Goal: Feedback & Contribution: Contribute content

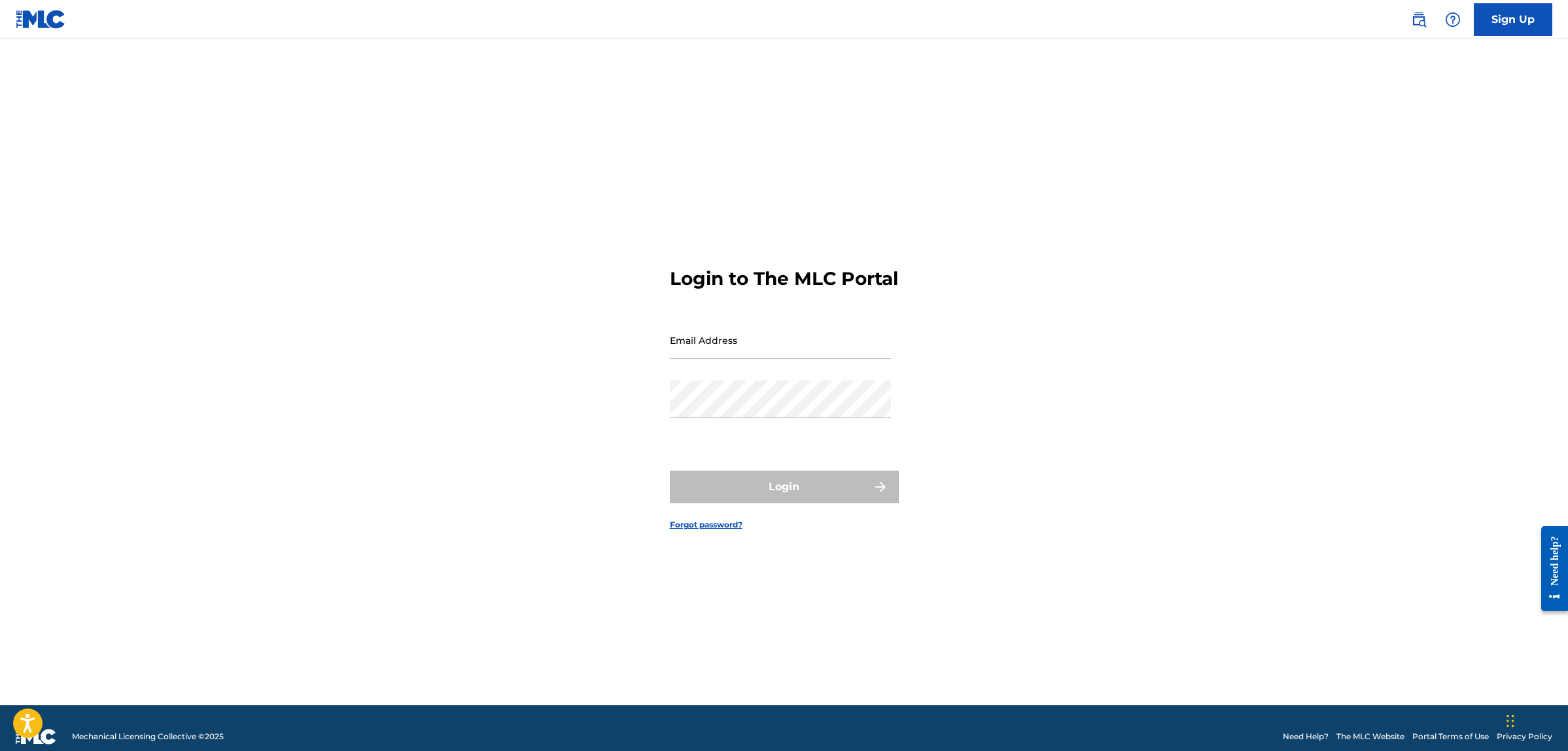
click at [724, 357] on input "Email Address" at bounding box center [780, 340] width 221 height 37
type input "samirhaddagmusic@gmail.com"
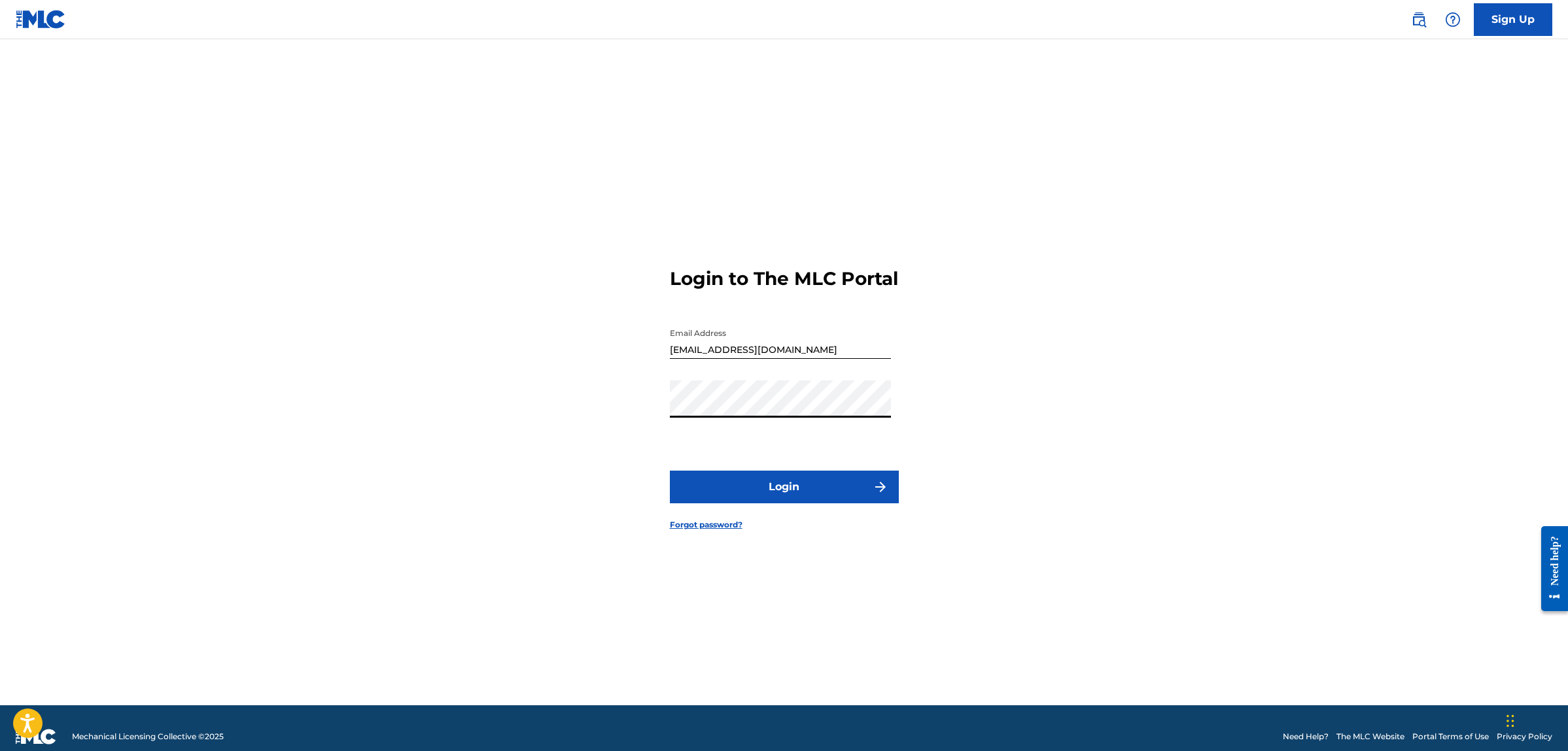
click at [781, 500] on button "Login" at bounding box center [784, 486] width 229 height 33
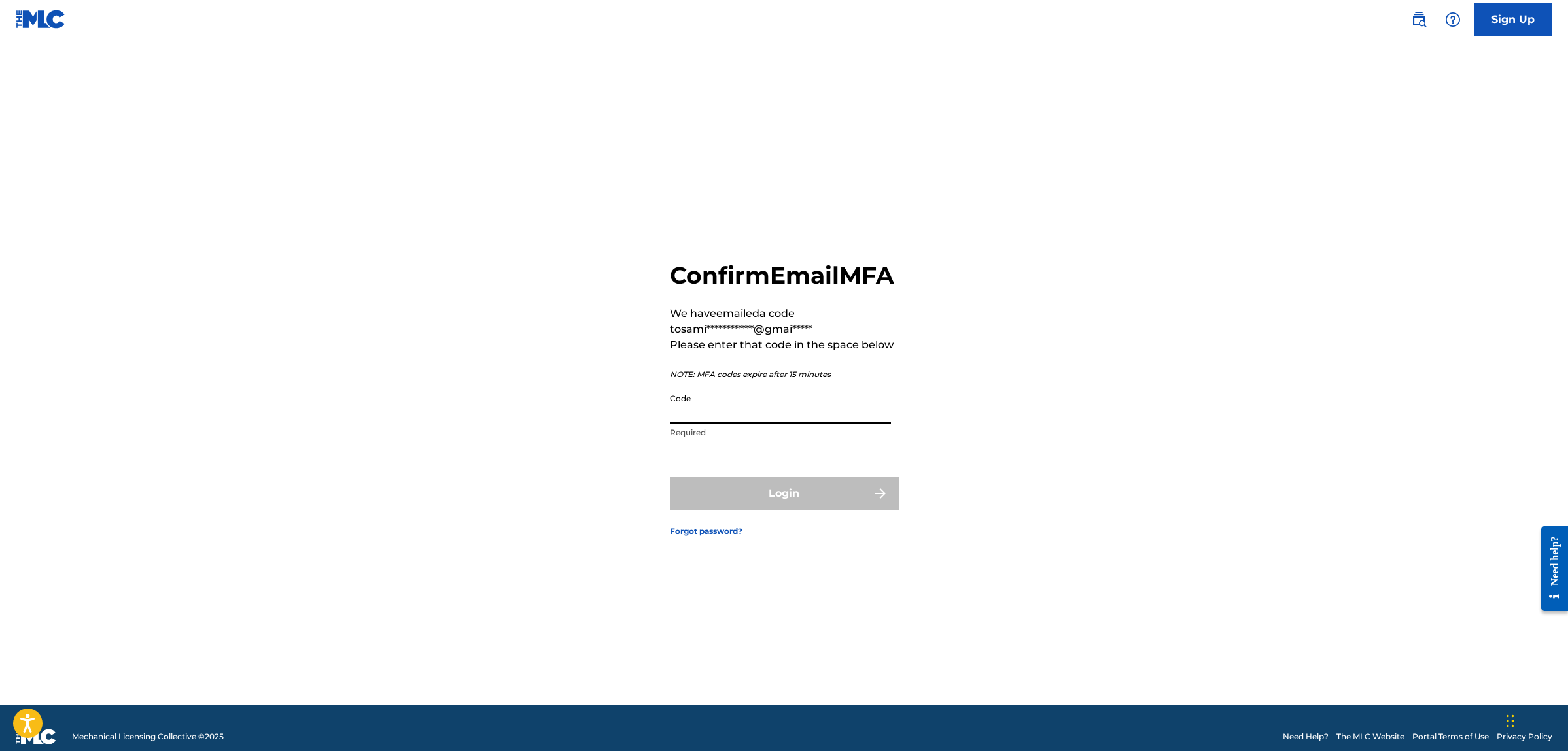
click at [706, 424] on input "Code" at bounding box center [780, 406] width 221 height 37
paste input "762933"
type input "762933"
click at [796, 510] on button "Login" at bounding box center [784, 493] width 229 height 33
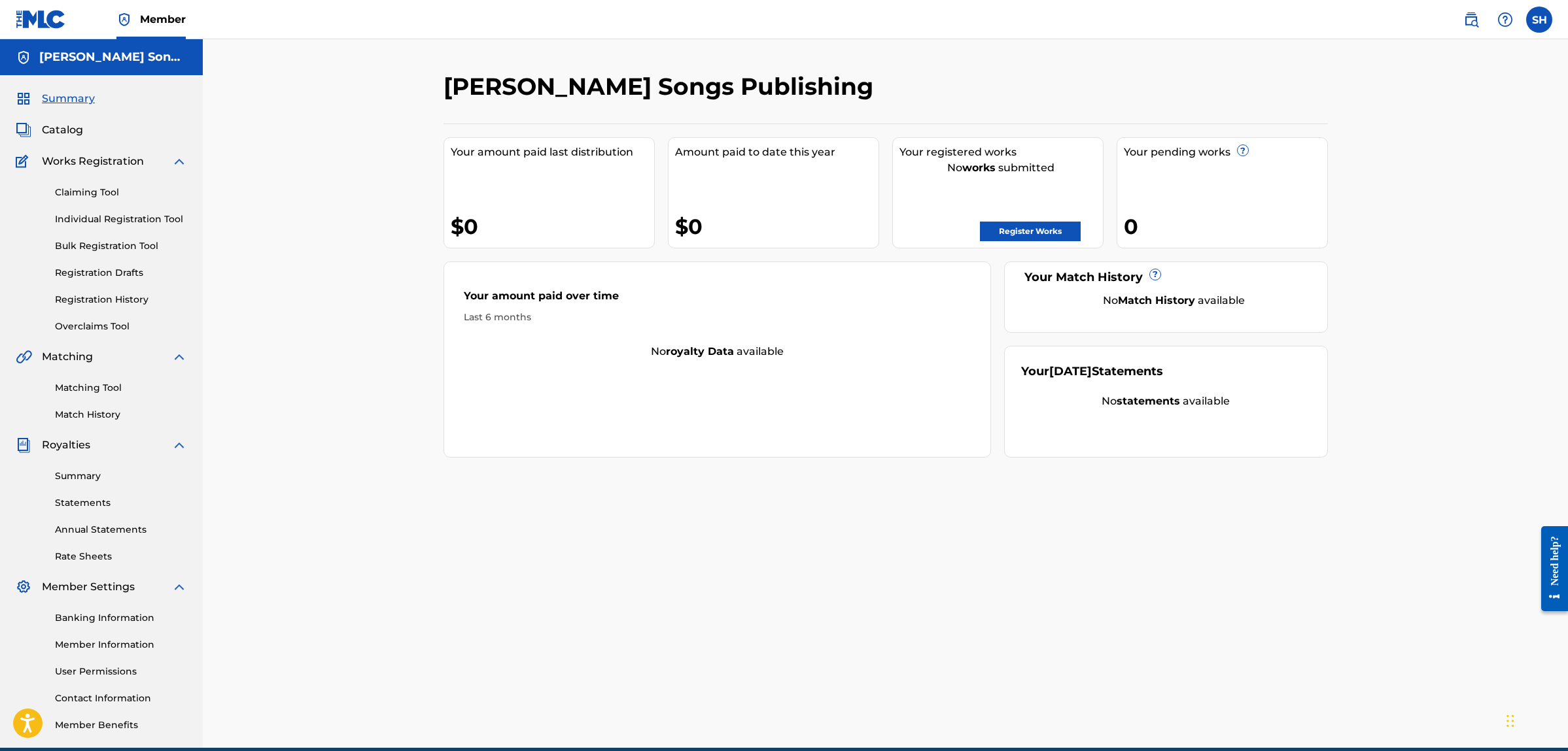
click at [1074, 232] on link "Register Works" at bounding box center [1030, 231] width 101 height 19
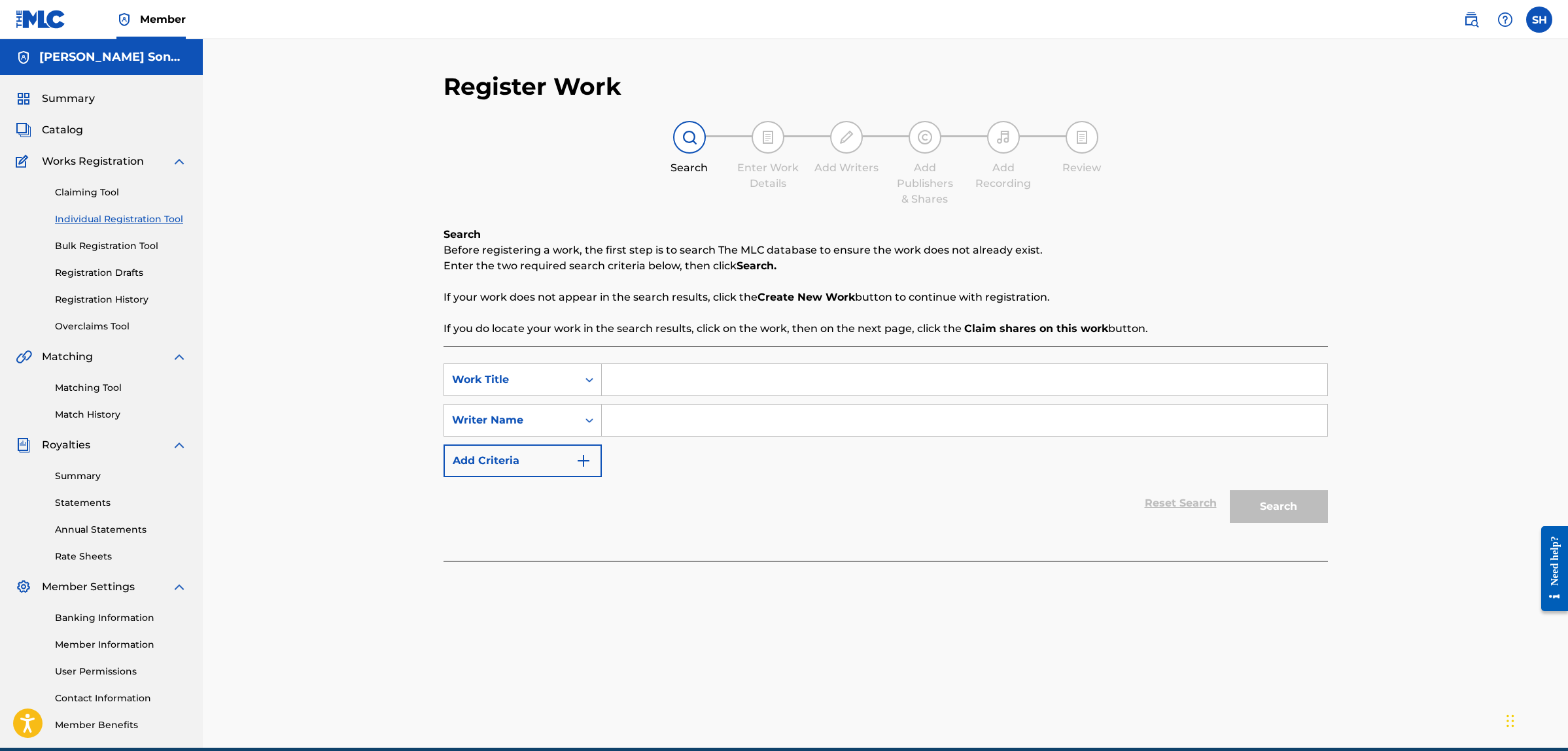
click at [661, 383] on input "Search Form" at bounding box center [964, 380] width 726 height 31
paste input "762933"
type input "762933"
paste input "BRAINROT SUMMER VIBE"
type input "BRAINROT SUMMER VIBE"
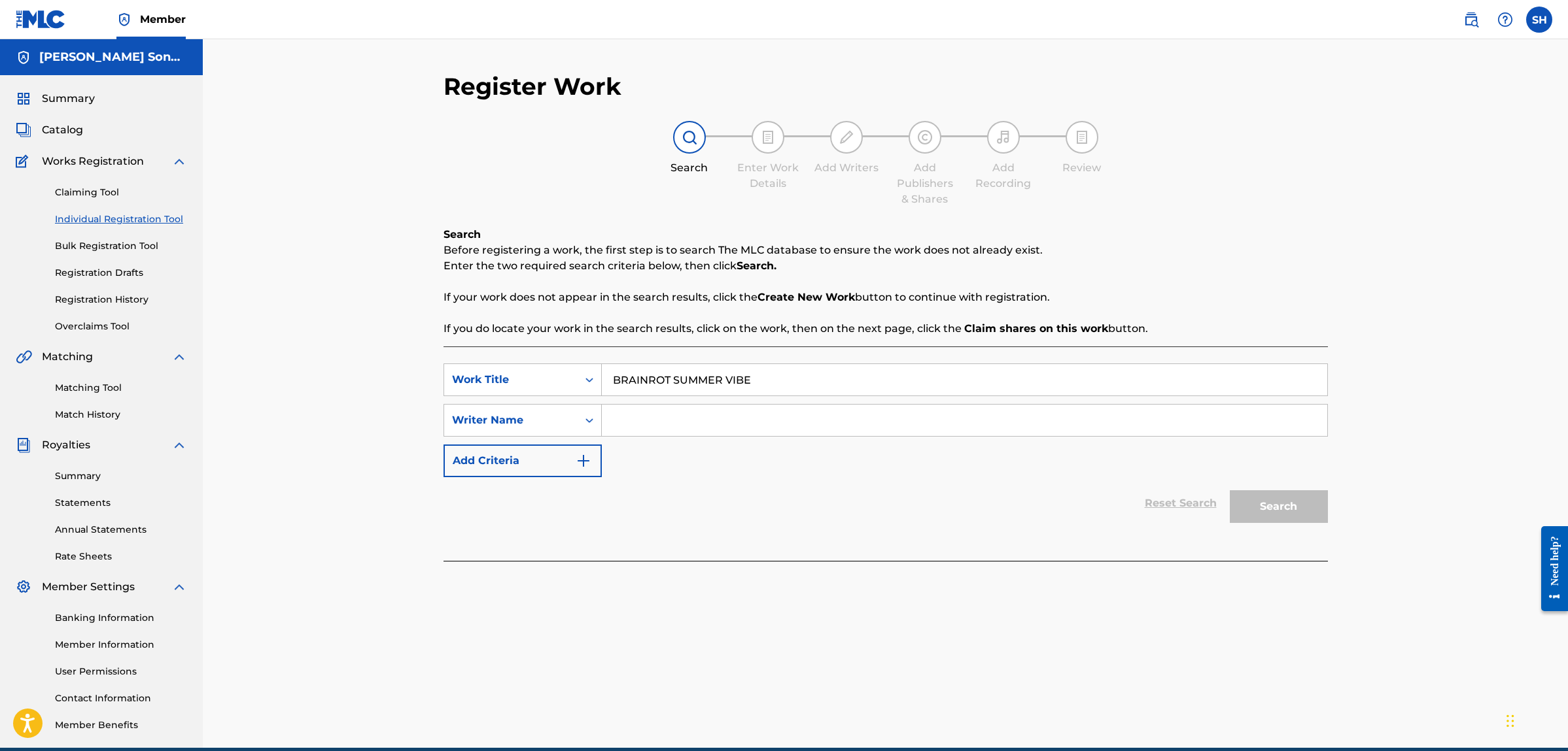
click at [663, 423] on input "Search Form" at bounding box center [964, 420] width 726 height 31
click at [594, 416] on icon "Search Form" at bounding box center [589, 420] width 13 height 13
click at [739, 415] on input "Search Form" at bounding box center [964, 420] width 726 height 31
type input "S"
type input "SAMIR HADDAG"
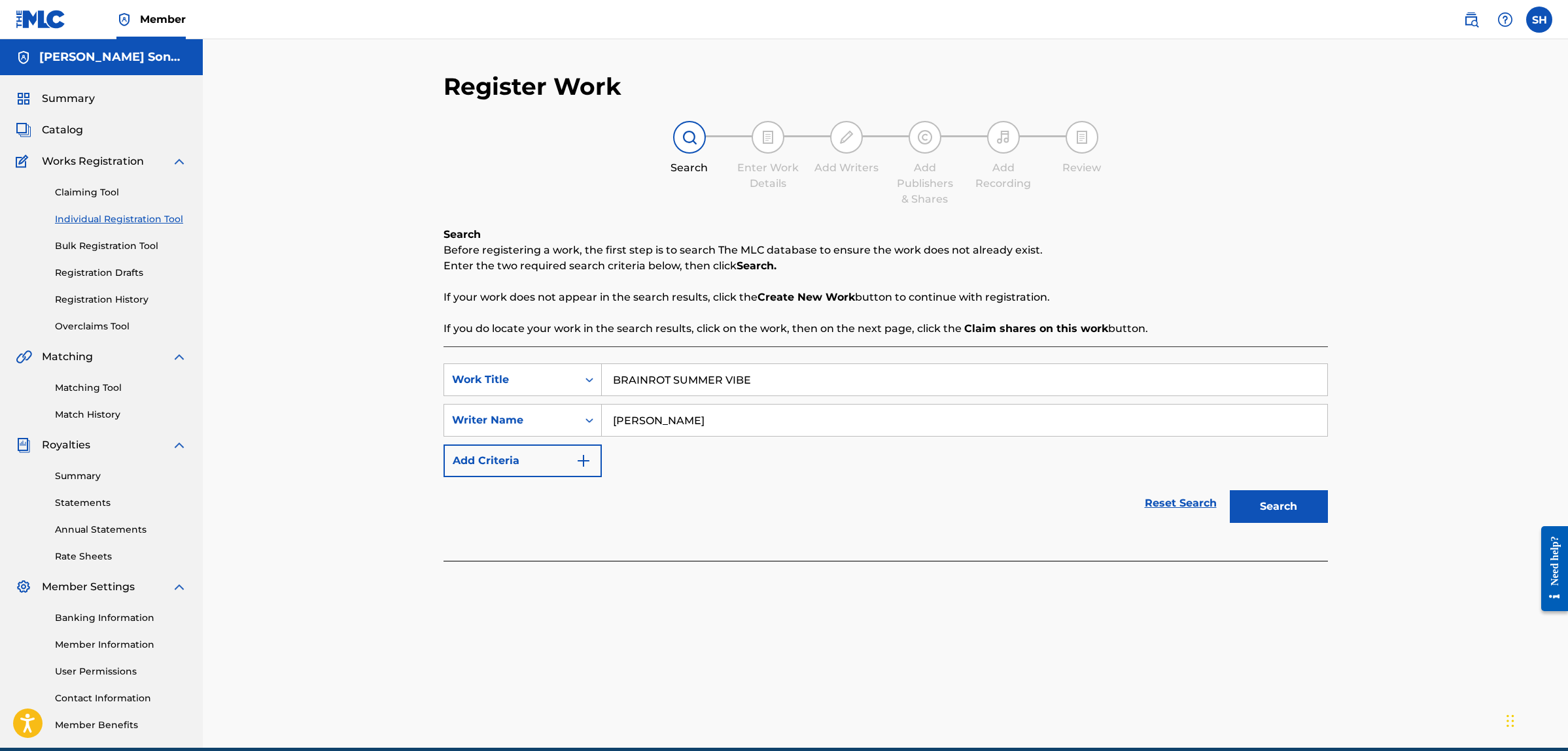
click at [1272, 506] on button "Search" at bounding box center [1279, 506] width 98 height 33
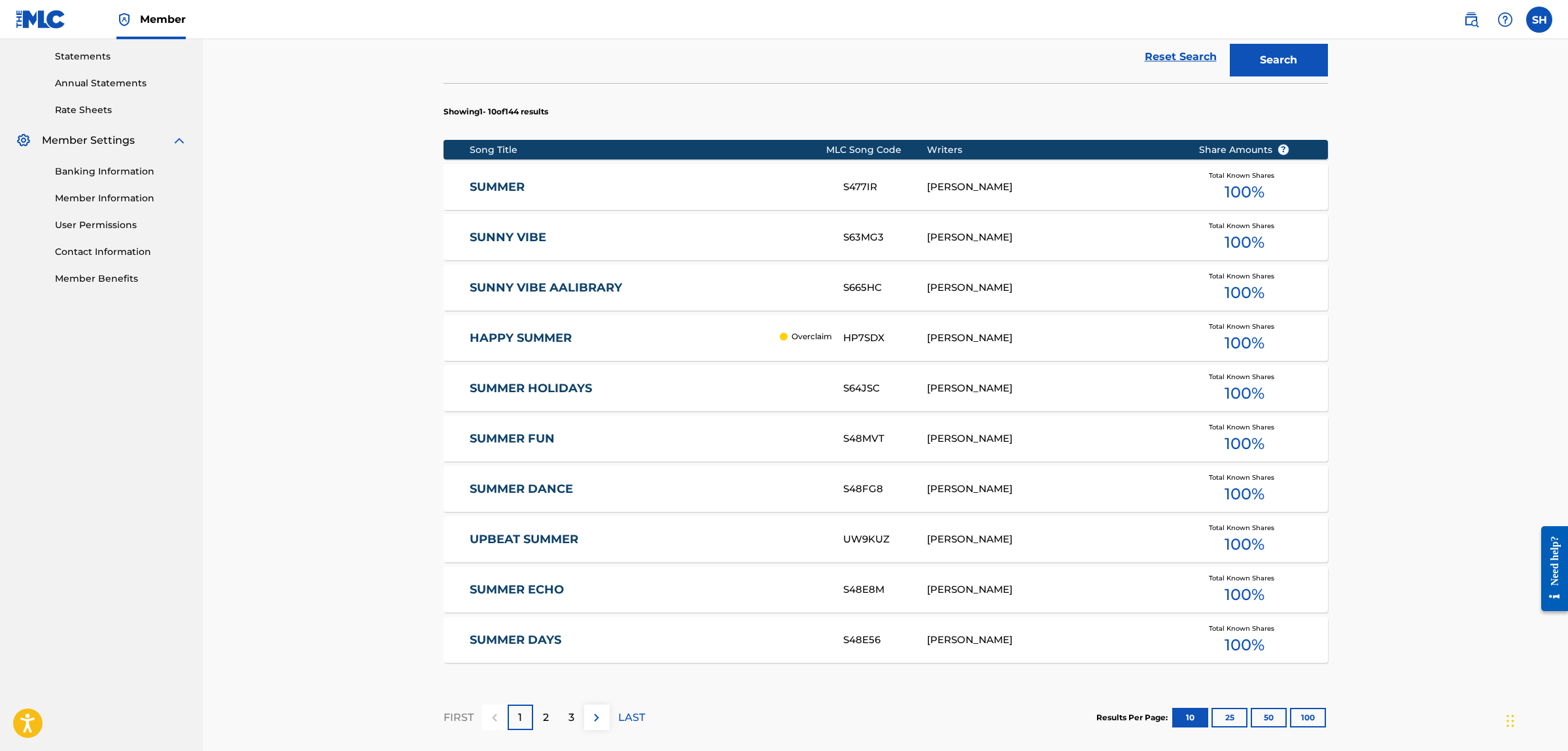
scroll to position [587, 0]
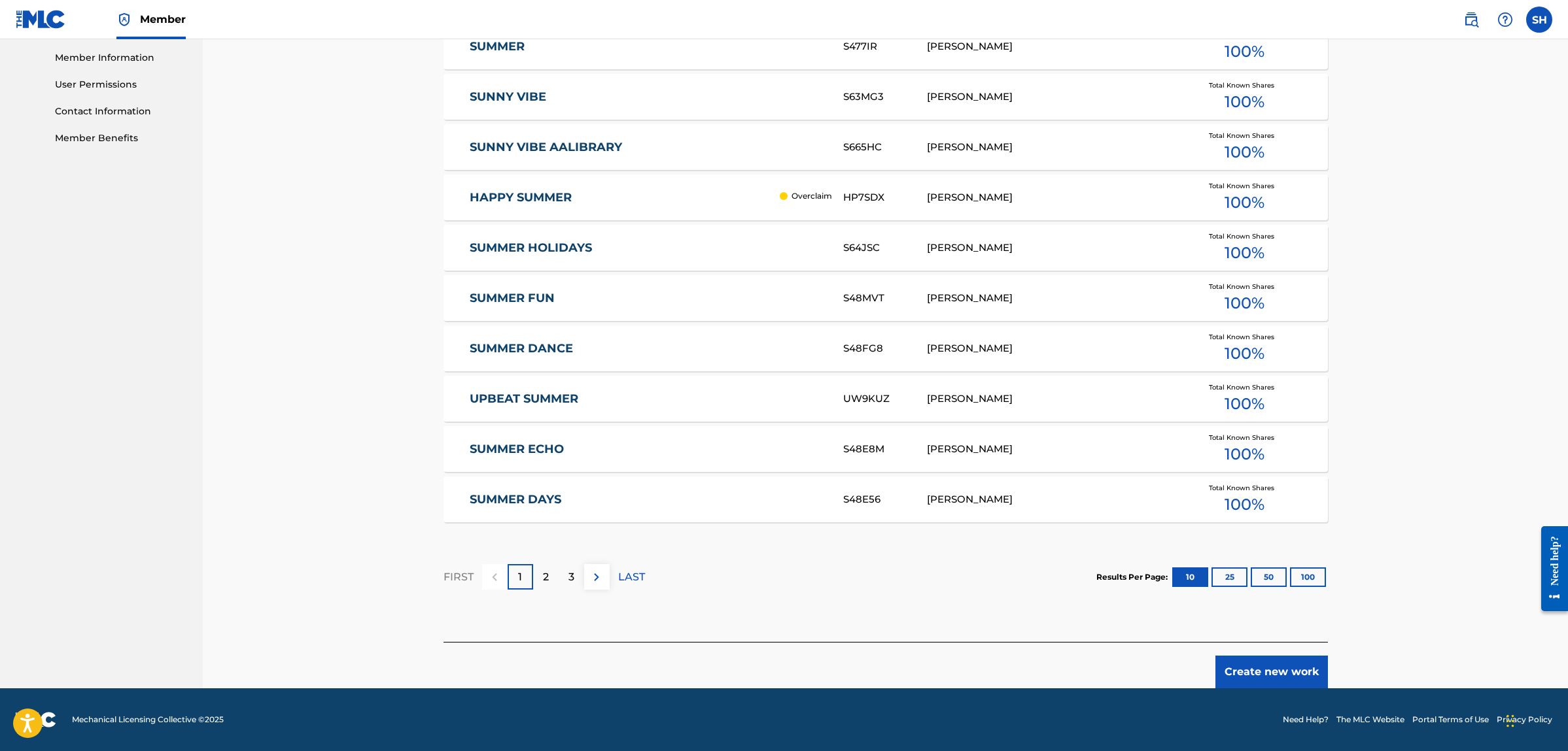
click at [543, 579] on p "2" at bounding box center [546, 577] width 6 height 16
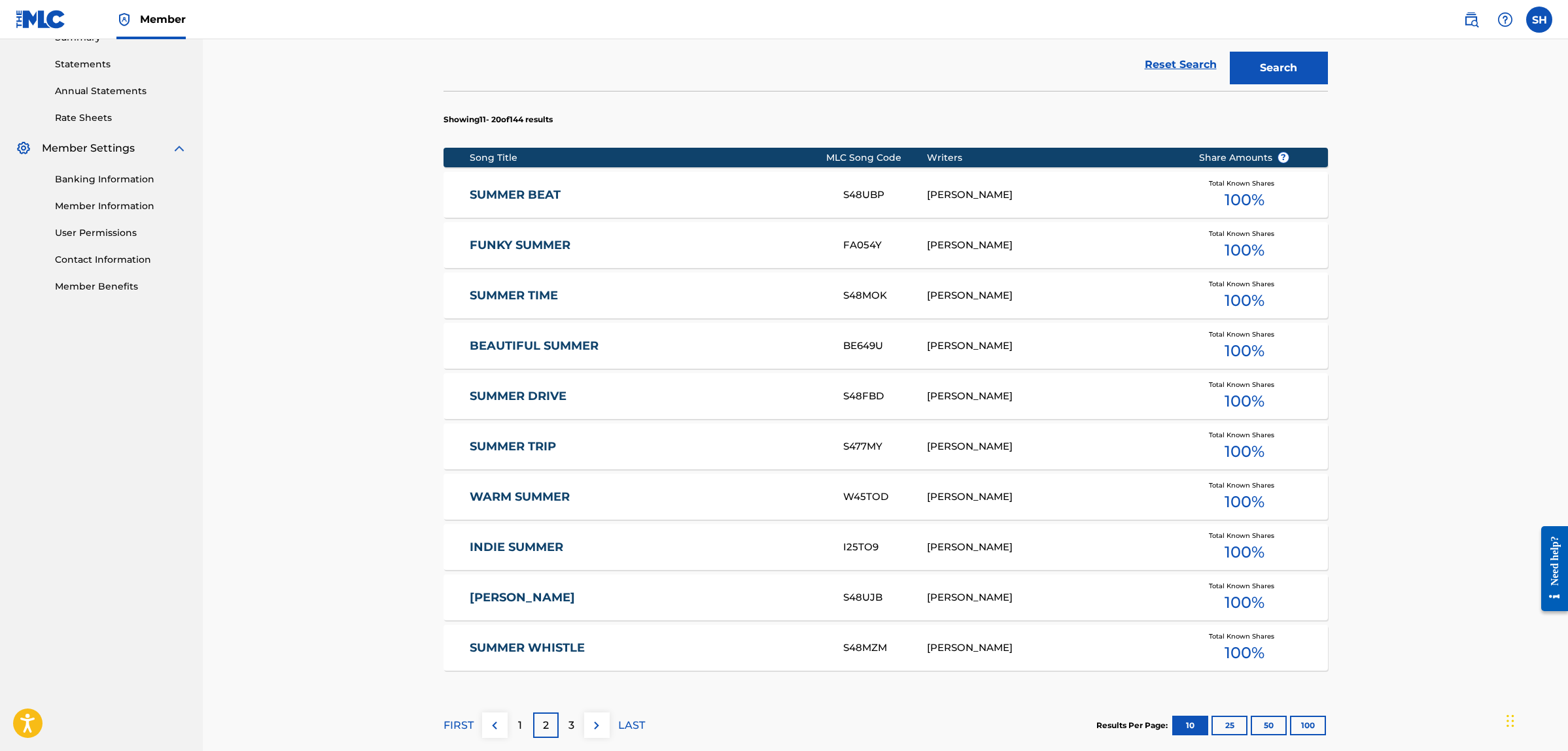
scroll to position [564, 0]
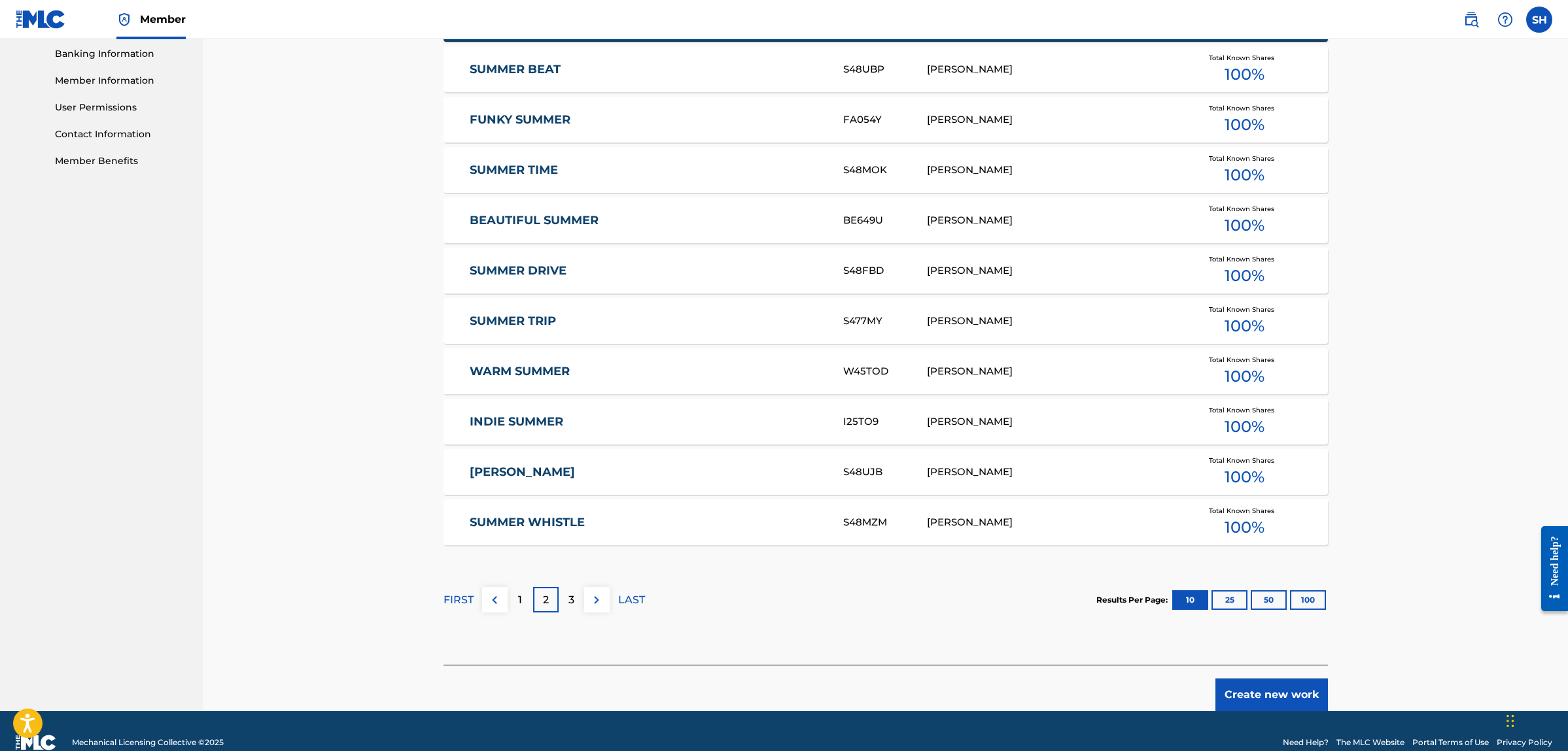
click at [1272, 599] on button "50" at bounding box center [1269, 600] width 36 height 19
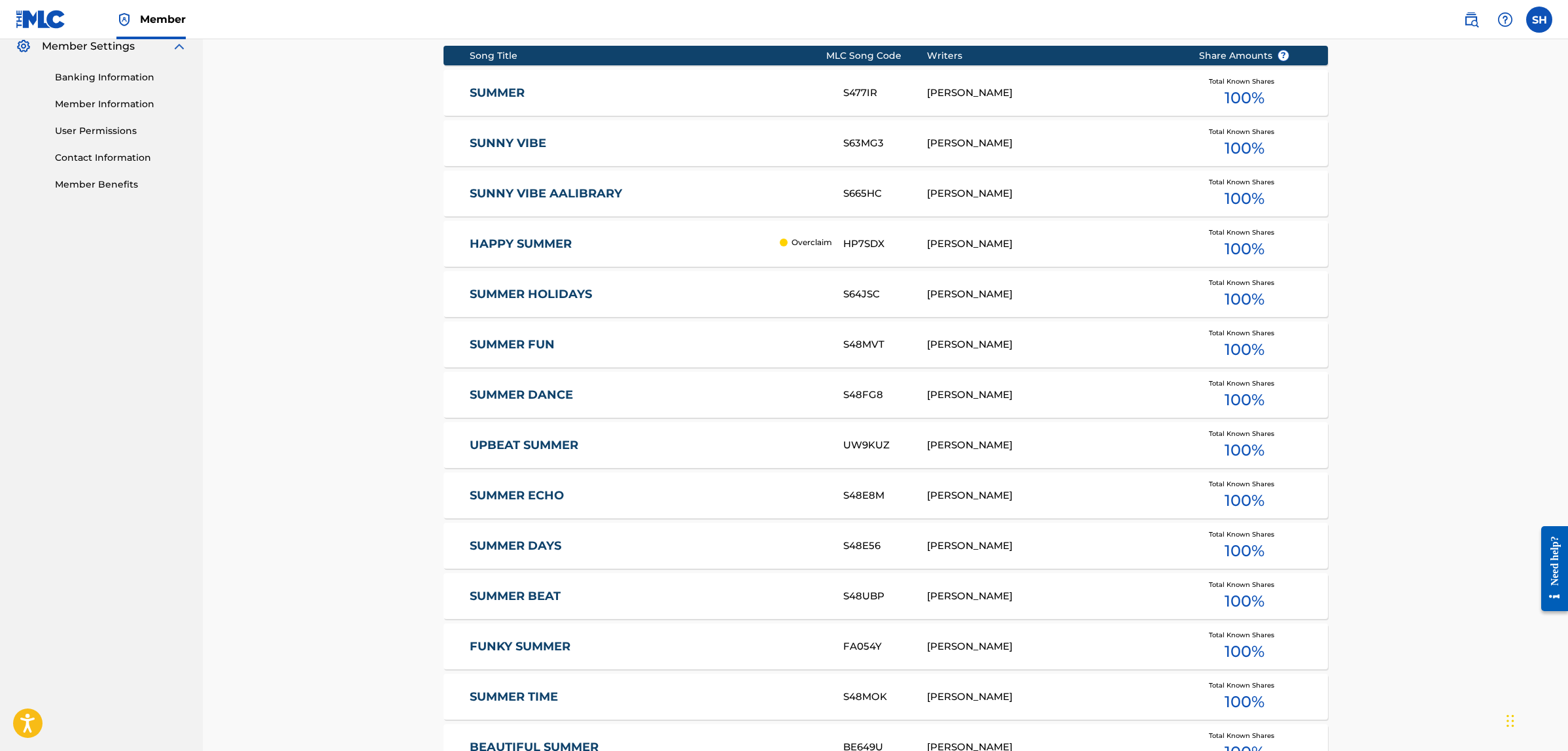
scroll to position [540, 0]
click at [489, 55] on div "Song Title" at bounding box center [648, 57] width 356 height 14
click at [821, 245] on p "Overclaim" at bounding box center [812, 243] width 41 height 12
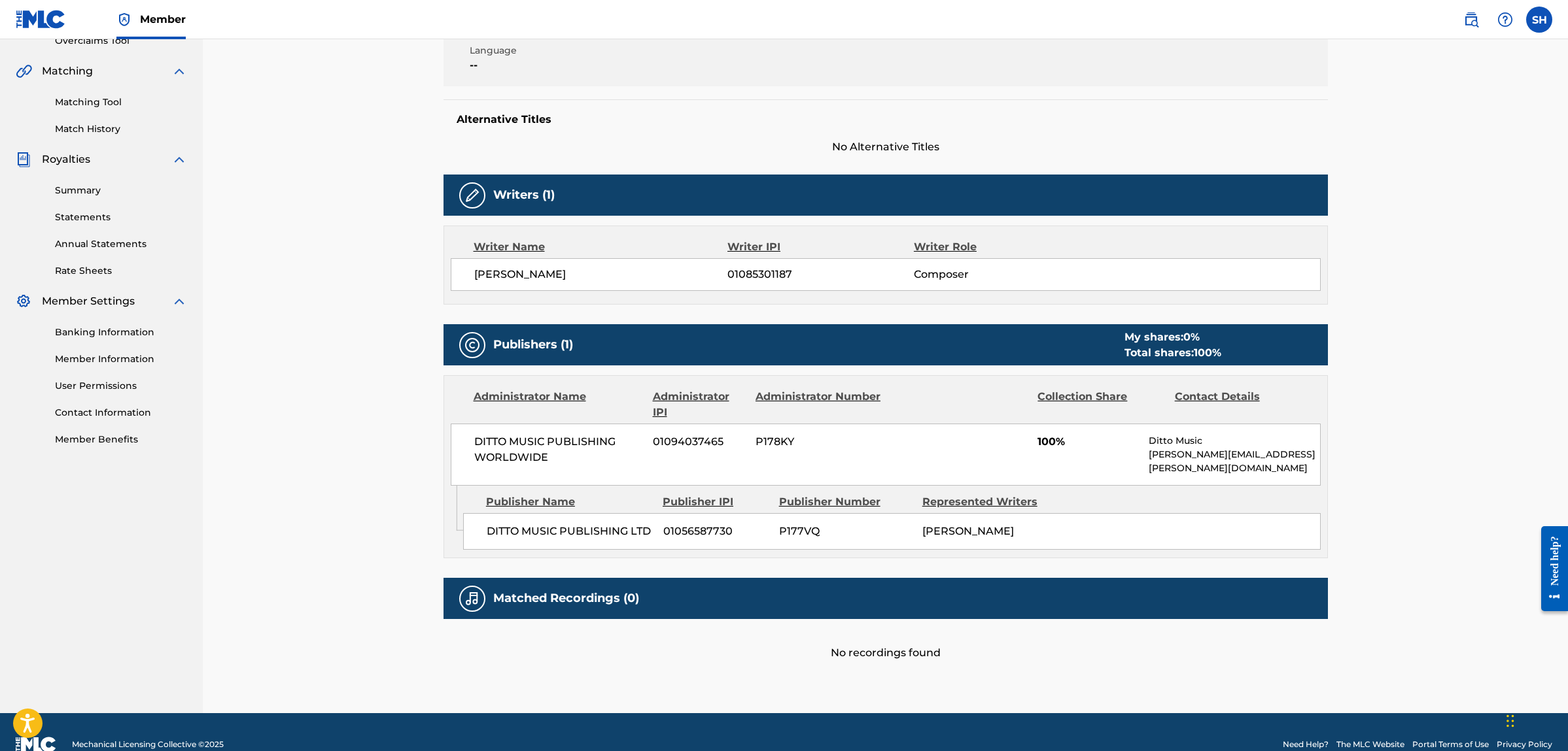
scroll to position [300, 0]
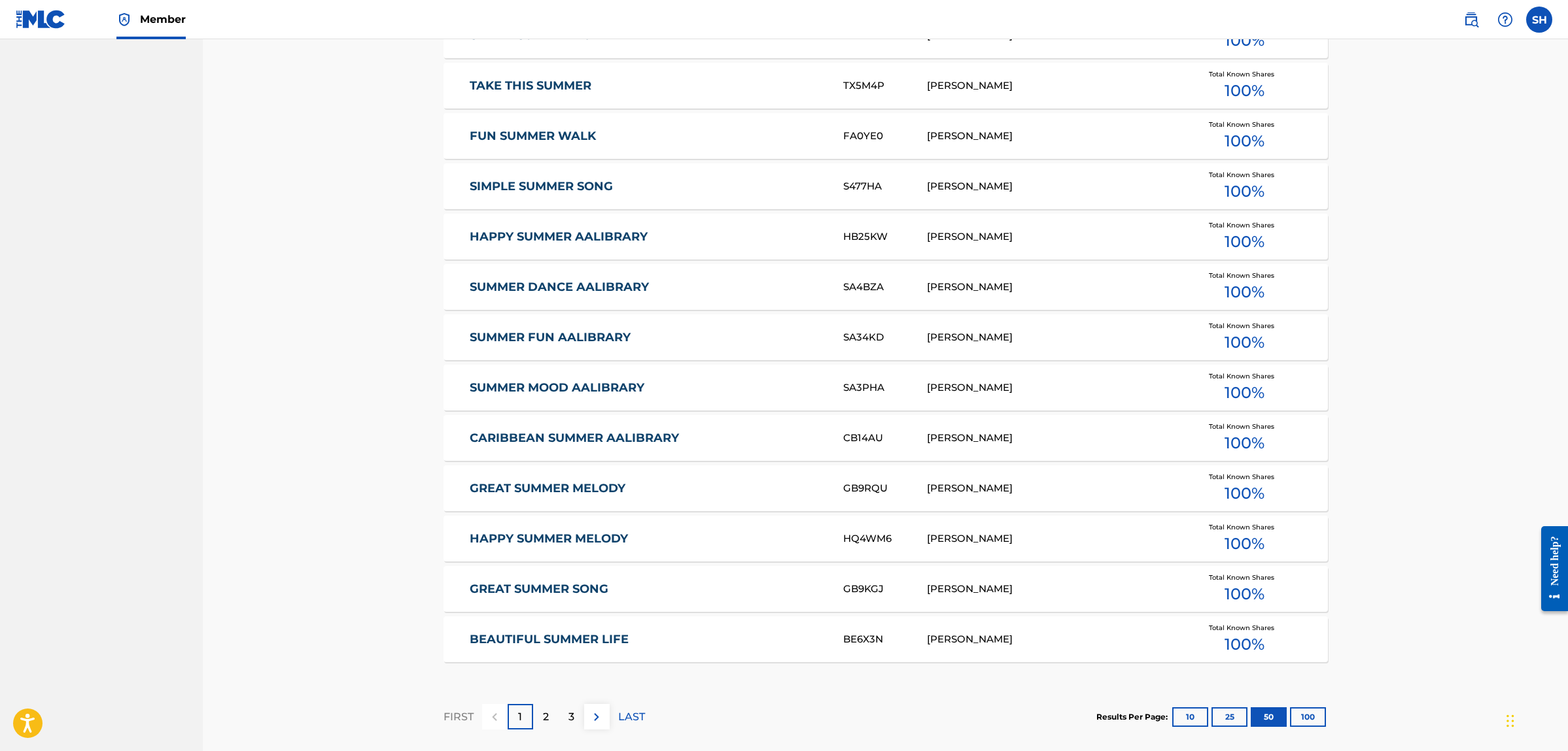
scroll to position [2493, 0]
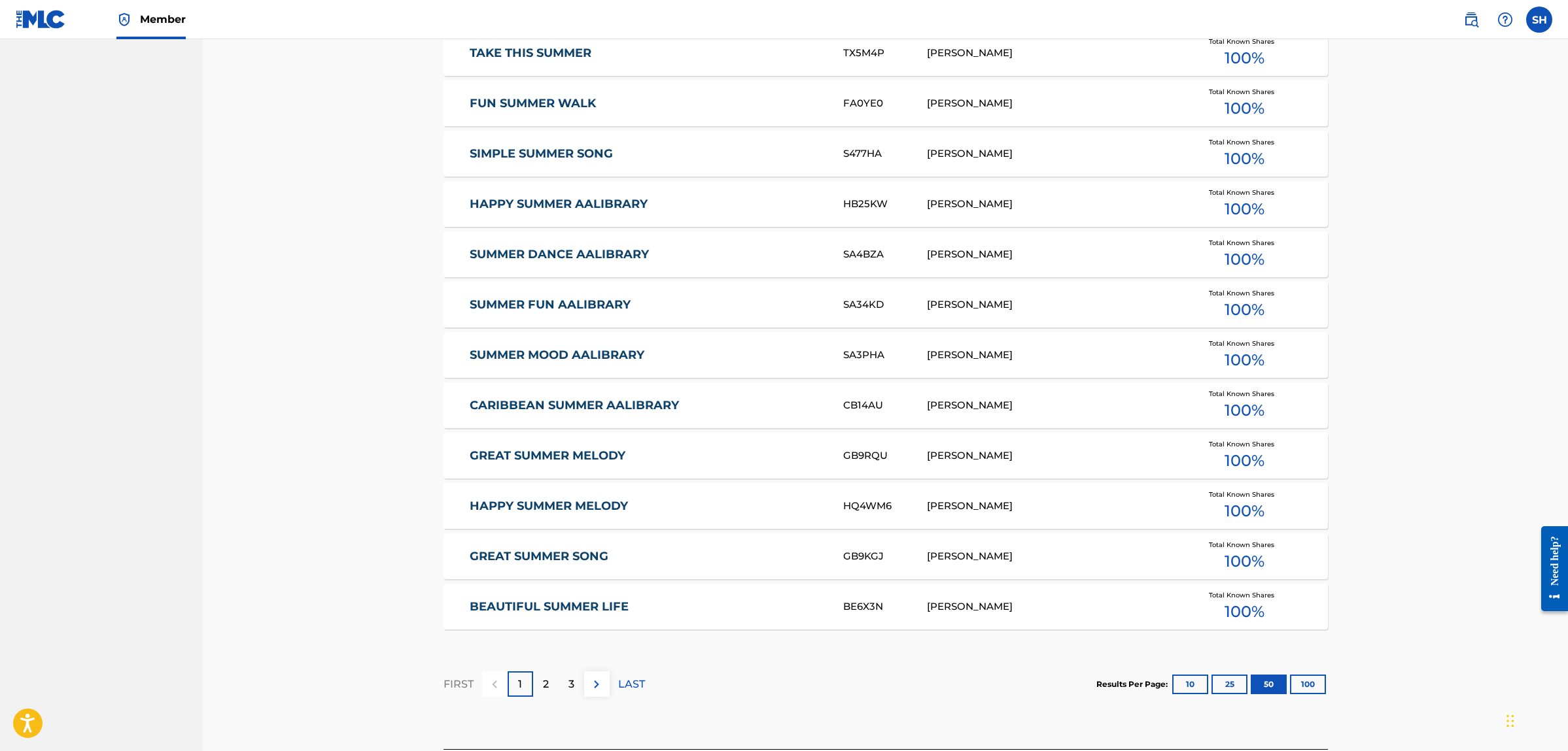
click at [548, 683] on p "2" at bounding box center [546, 684] width 6 height 16
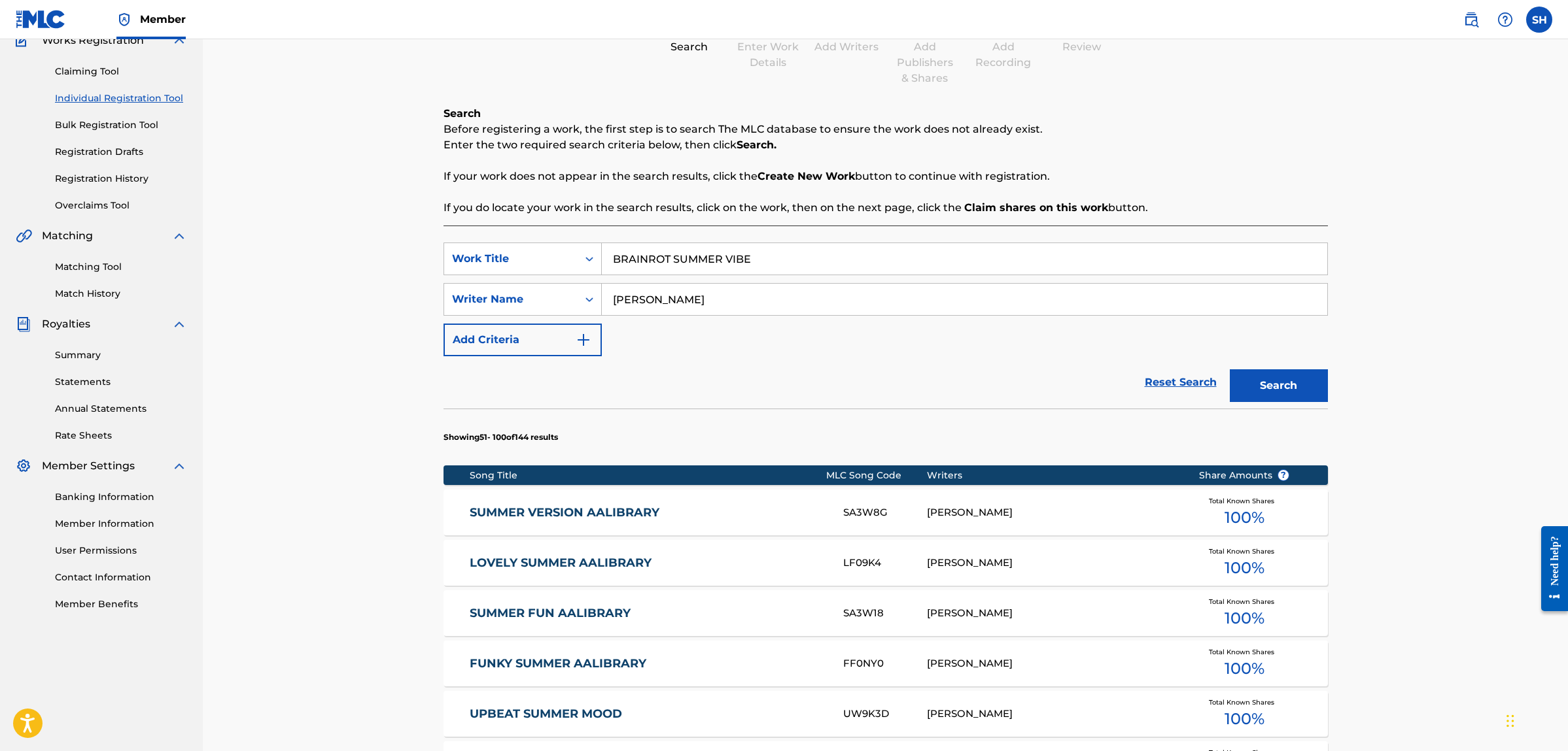
scroll to position [0, 0]
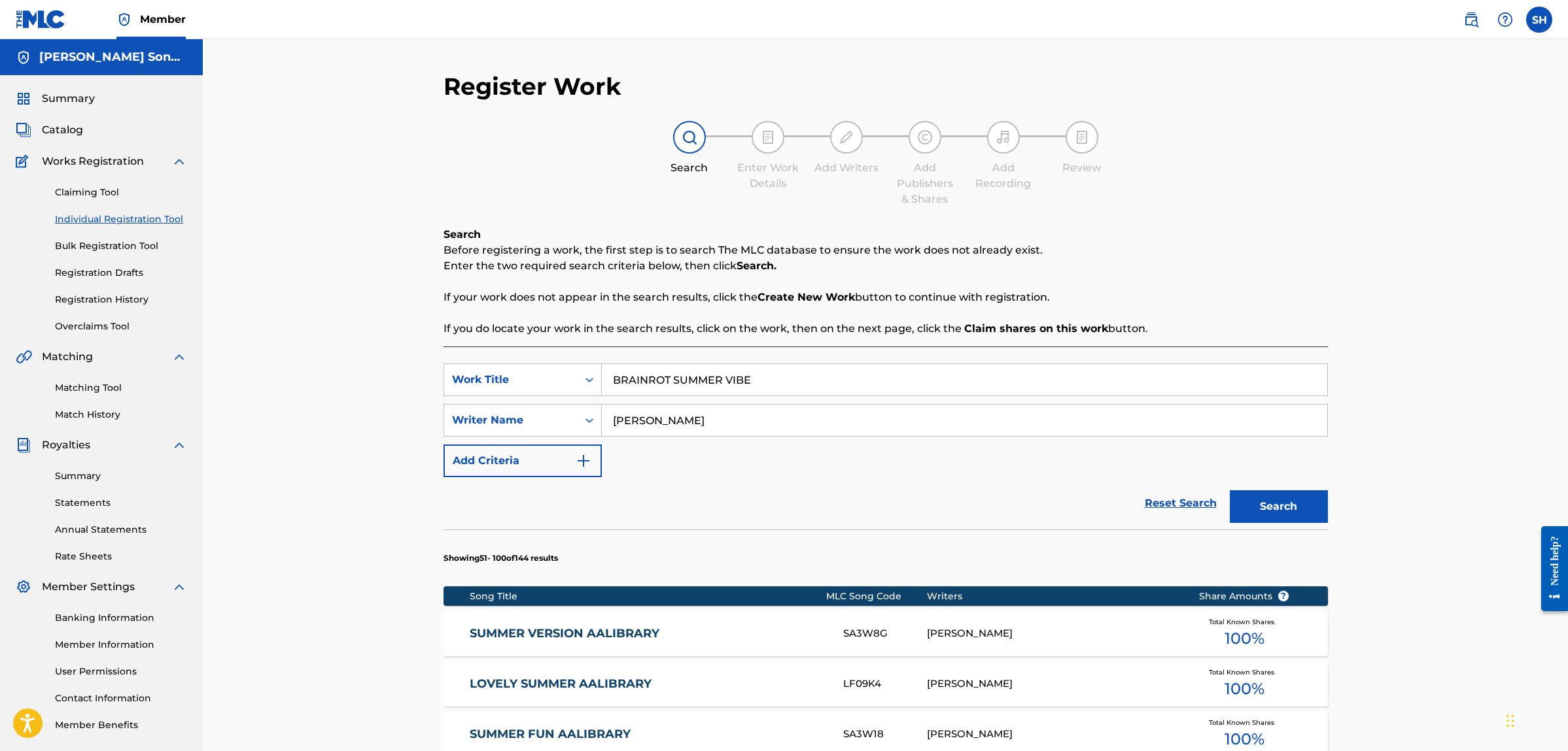
drag, startPoint x: 671, startPoint y: 377, endPoint x: 956, endPoint y: 377, distance: 285.0
click at [956, 377] on input "BRAINROT SUMMER VIBE" at bounding box center [964, 380] width 726 height 31
type input "BRAINROT"
click at [1283, 509] on button "Search" at bounding box center [1279, 506] width 98 height 33
